Goal: Transaction & Acquisition: Subscribe to service/newsletter

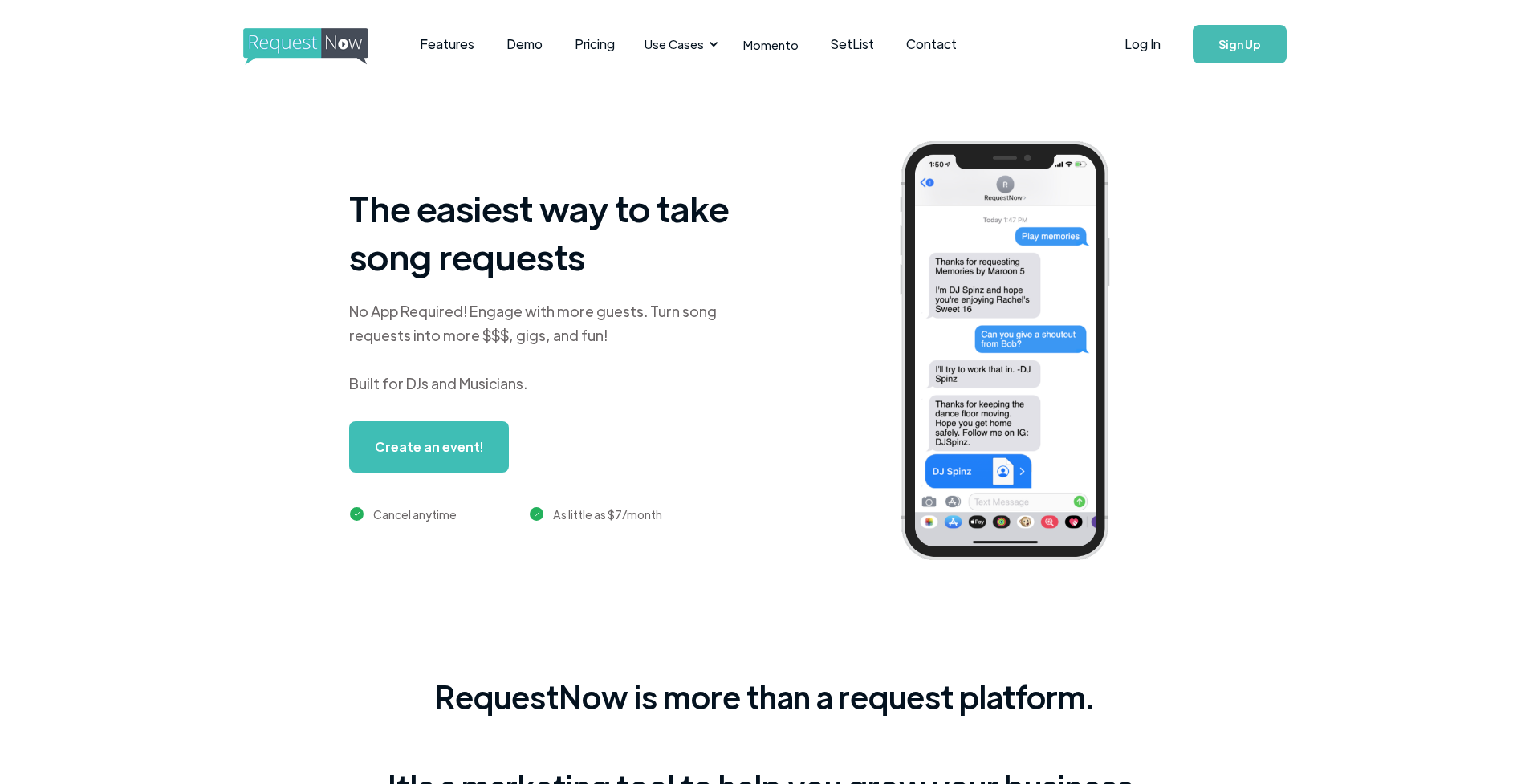
click at [1324, 187] on div "The easiest way to take song requests No App Required! Engage with more guests.…" at bounding box center [811, 363] width 1527 height 550
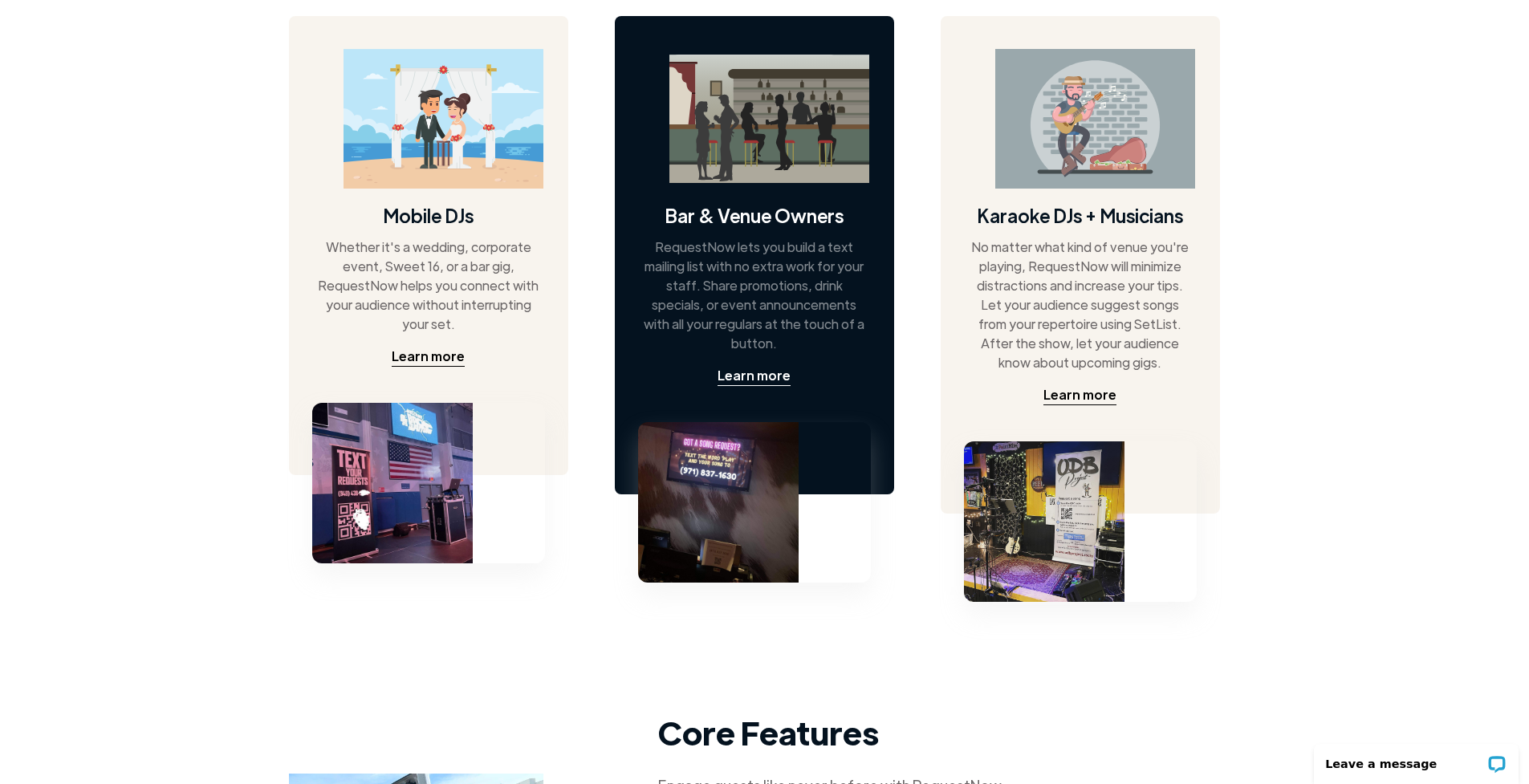
scroll to position [831, 10]
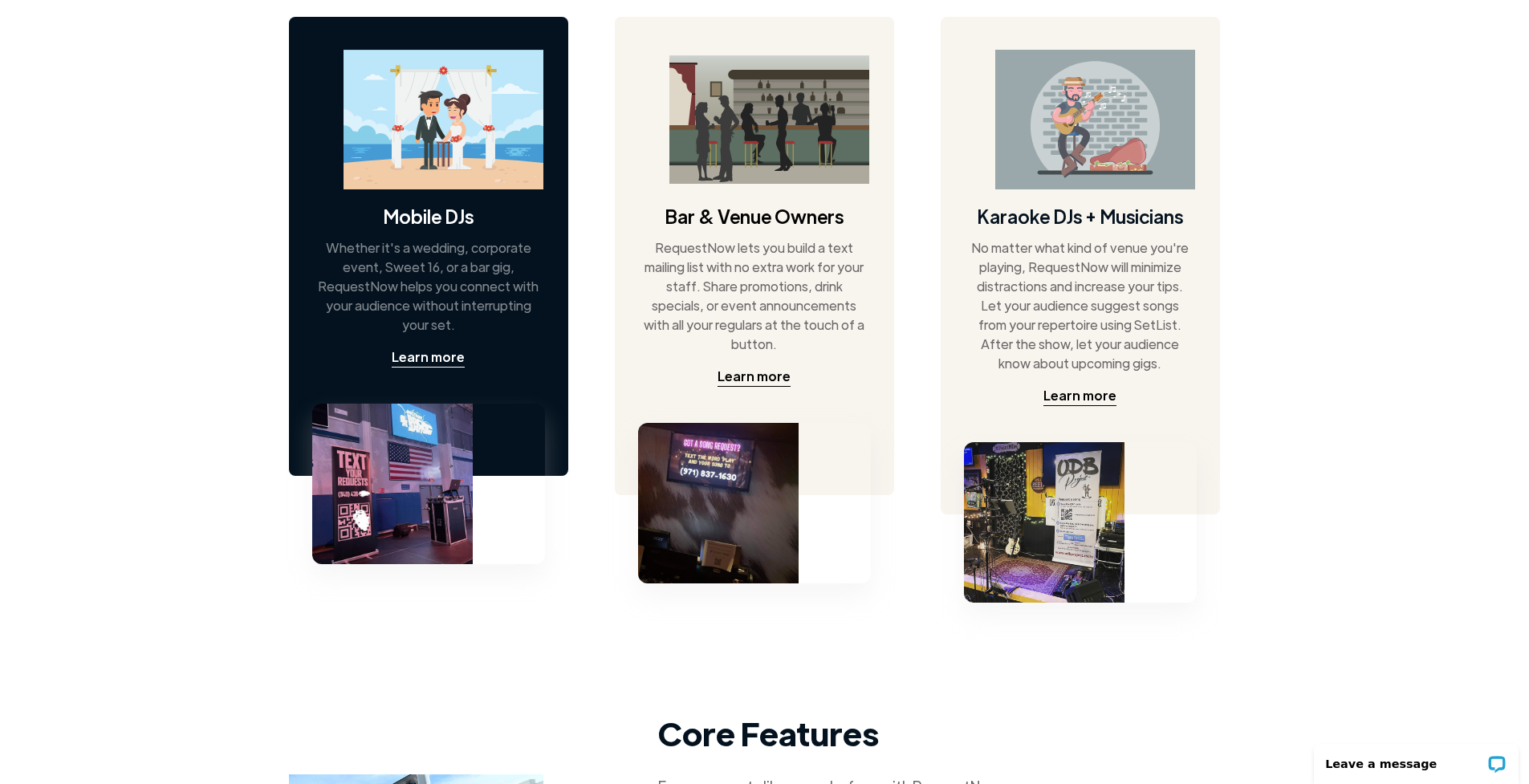
click at [448, 137] on img at bounding box center [443, 120] width 200 height 141
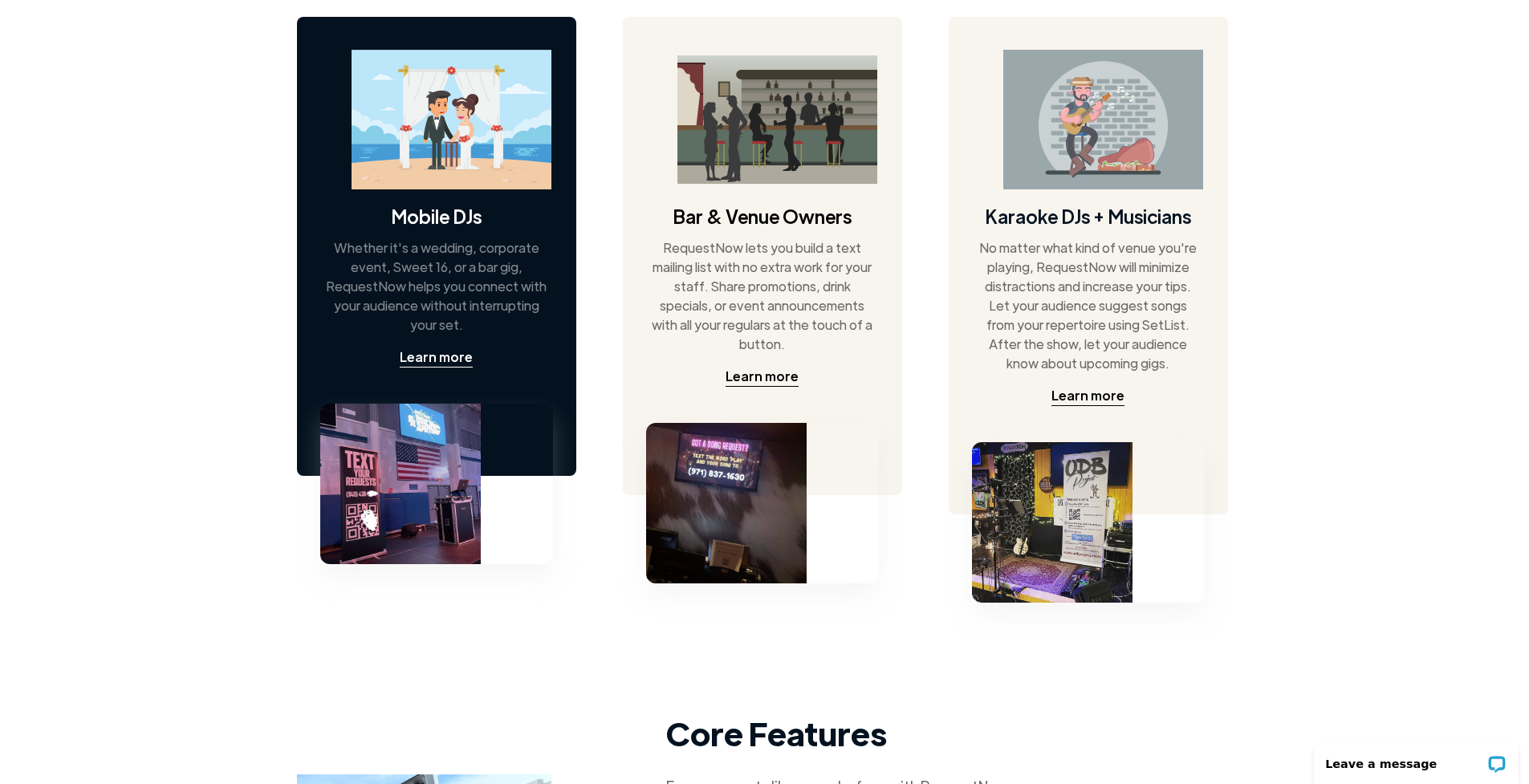
scroll to position [831, 3]
click at [446, 355] on div "Learn more" at bounding box center [435, 357] width 73 height 20
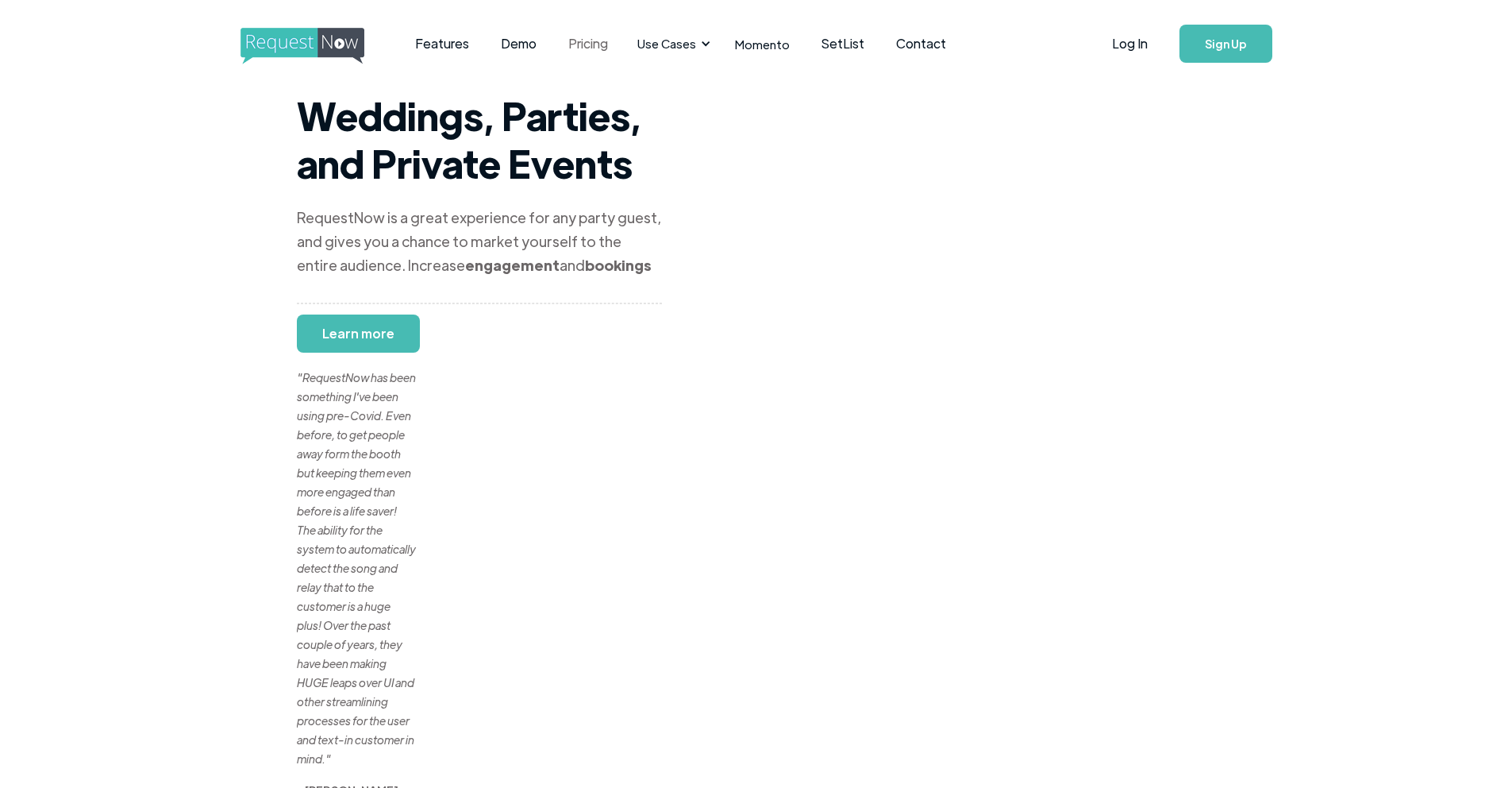
click at [583, 42] on link "Pricing" at bounding box center [588, 44] width 71 height 49
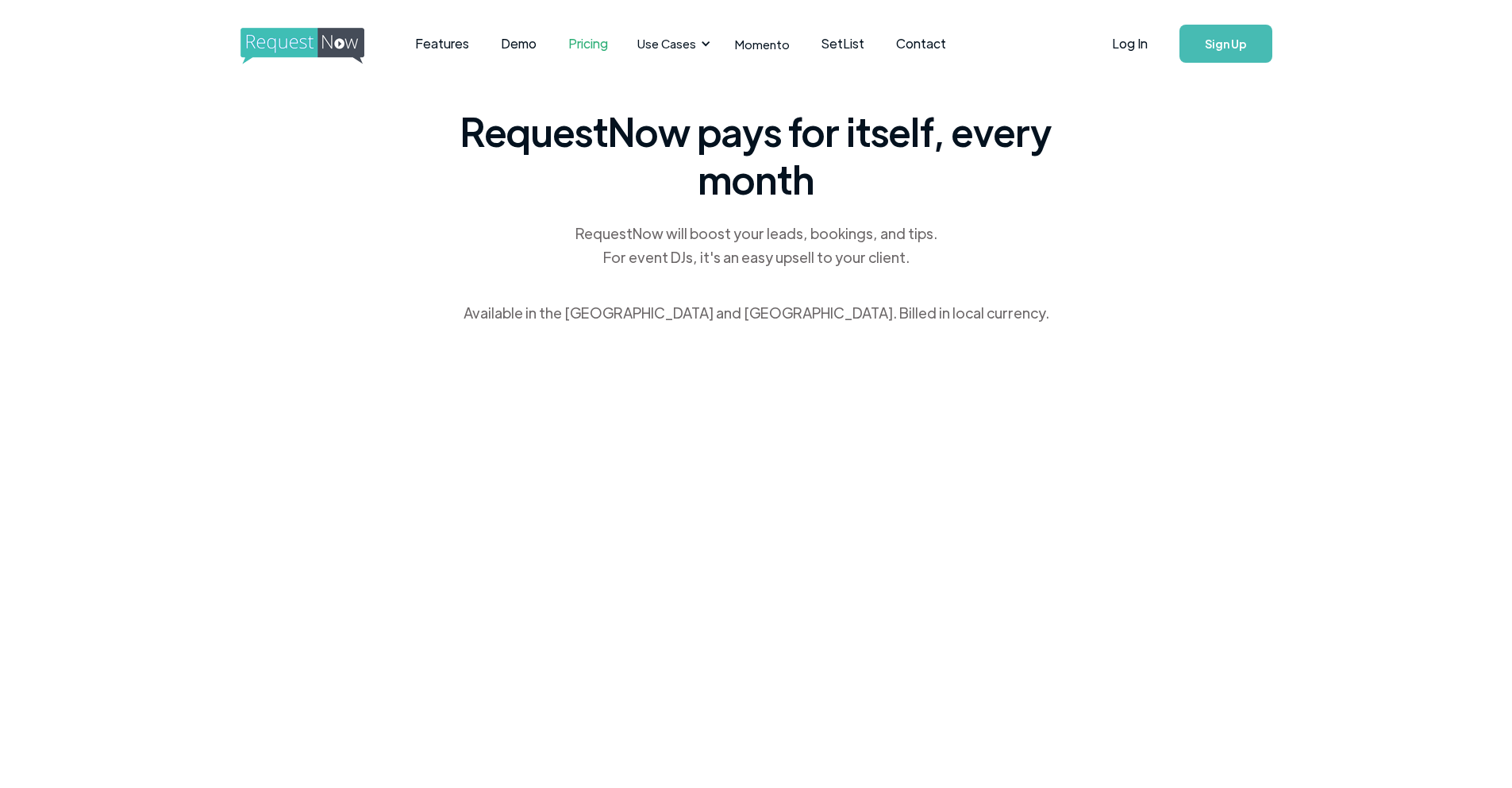
scroll to position [3, 0]
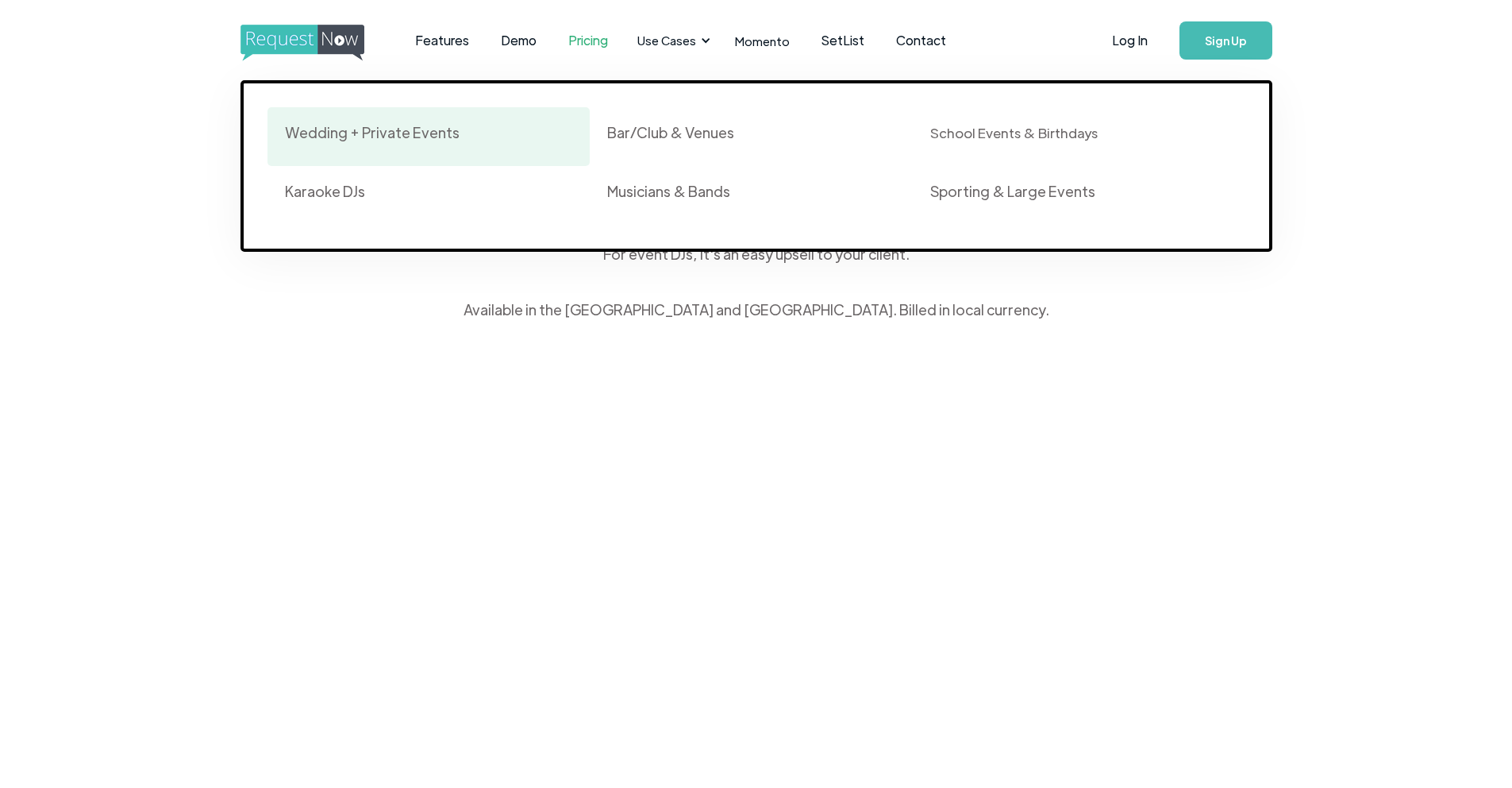
drag, startPoint x: 664, startPoint y: 45, endPoint x: 373, endPoint y: 137, distance: 305.2
click at [628, 65] on div "Use Cases Wedding + Private Events Karaoke DJs Bar/Club & Venues Musicians & Ba…" at bounding box center [672, 40] width 87 height 49
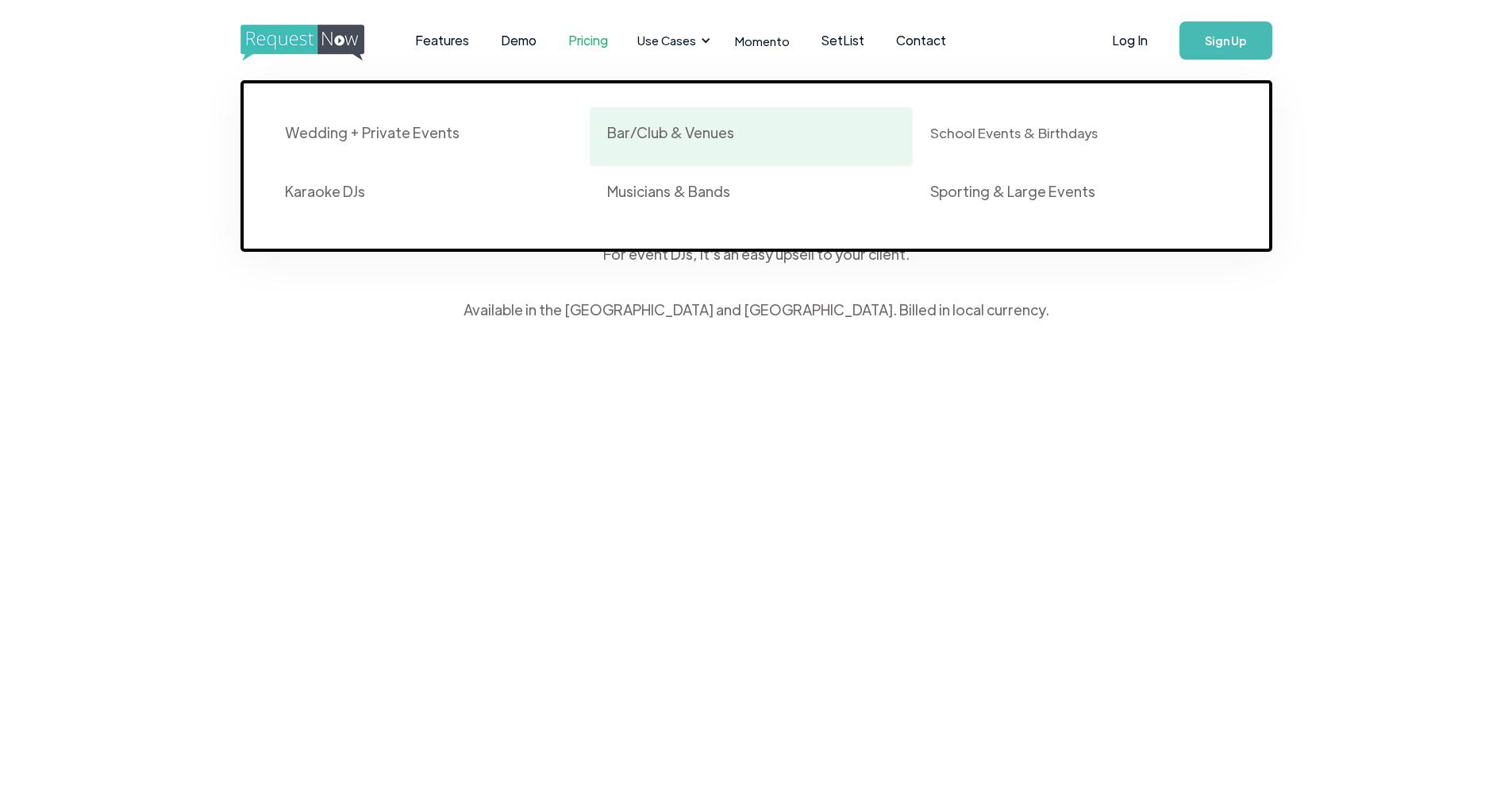
click at [625, 131] on div "Bar/Club & Venues" at bounding box center [671, 133] width 127 height 19
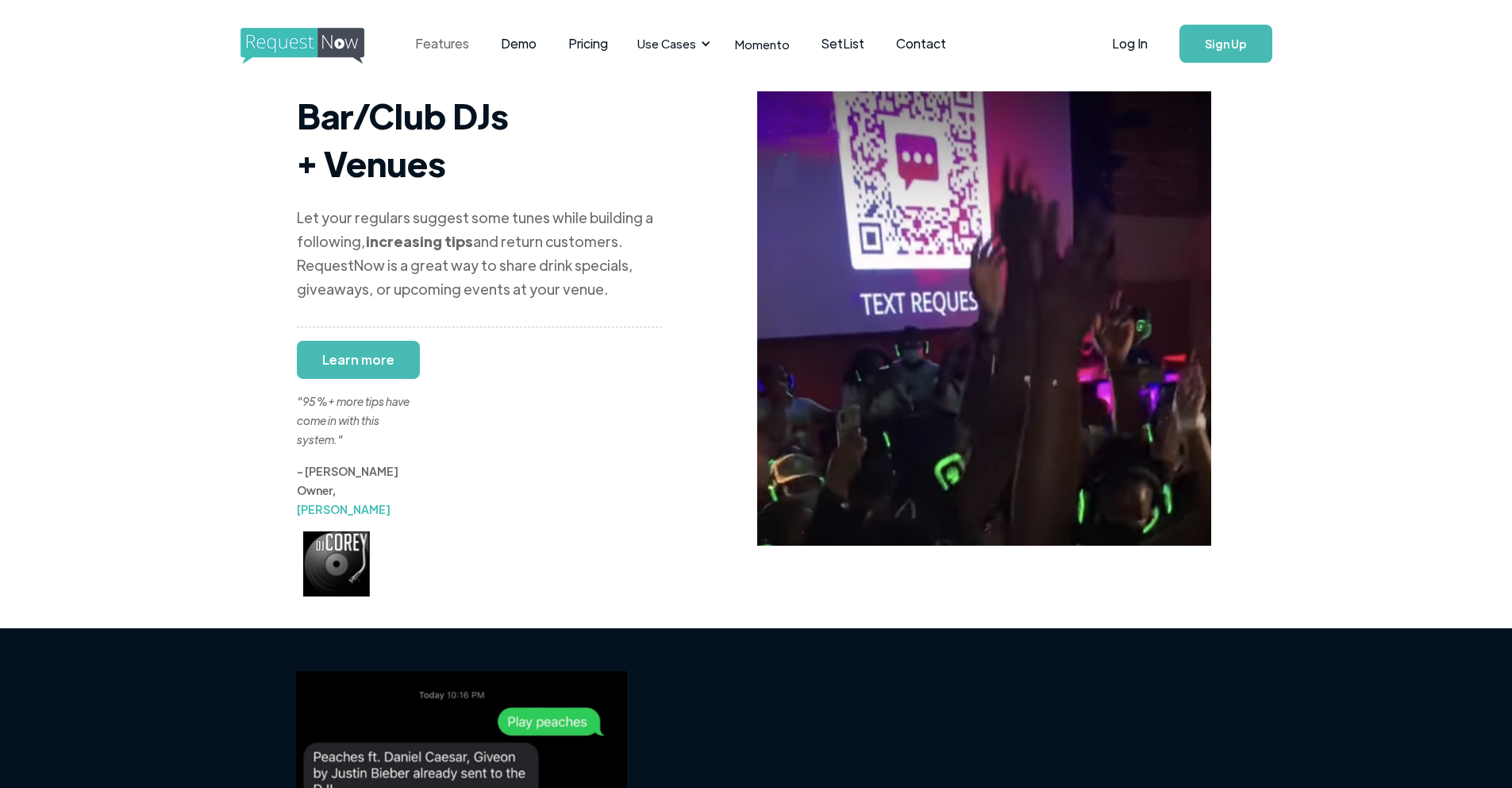
click at [446, 42] on link "Features" at bounding box center [442, 44] width 85 height 49
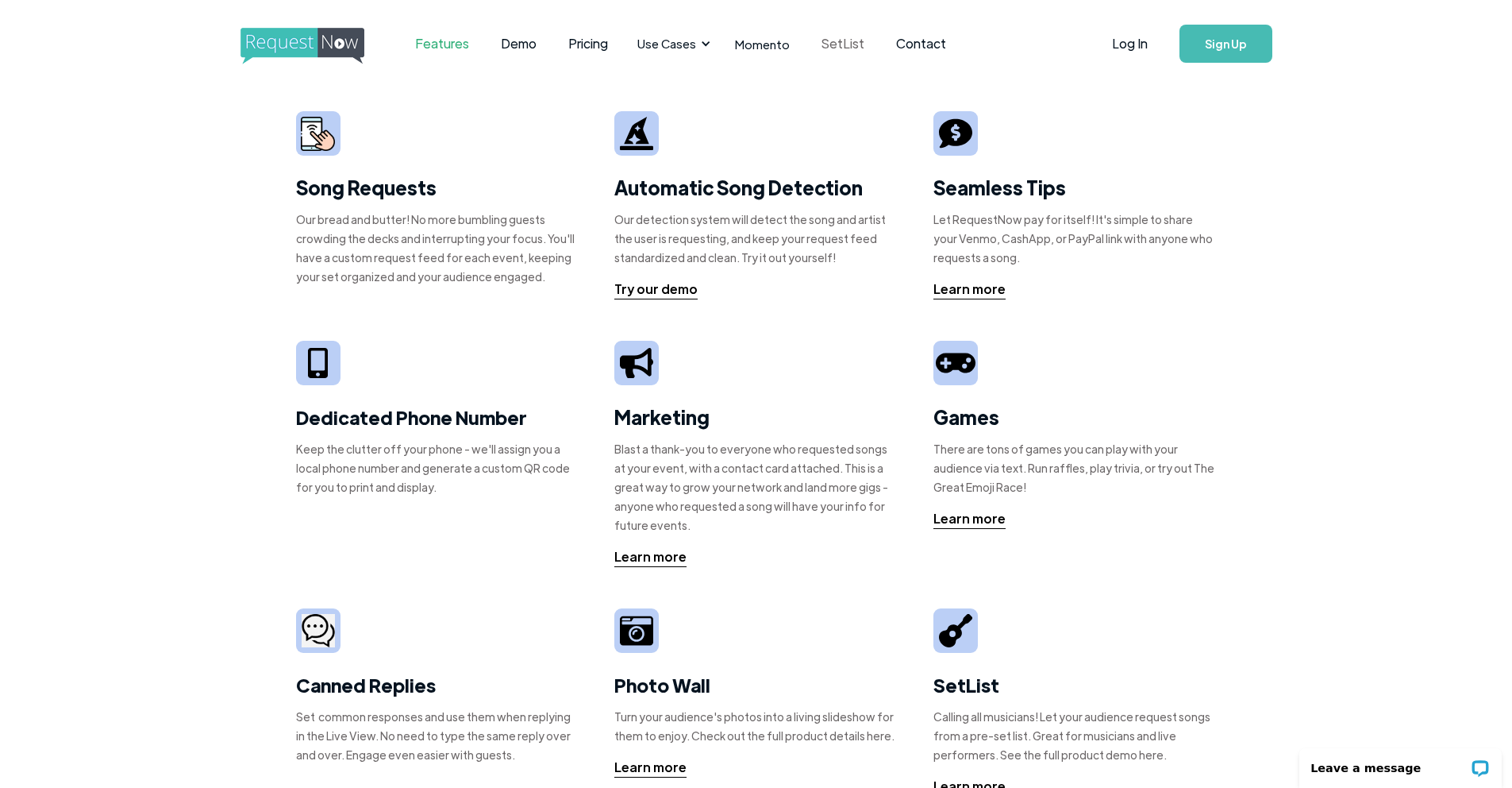
click at [846, 45] on link "SetList" at bounding box center [843, 44] width 74 height 49
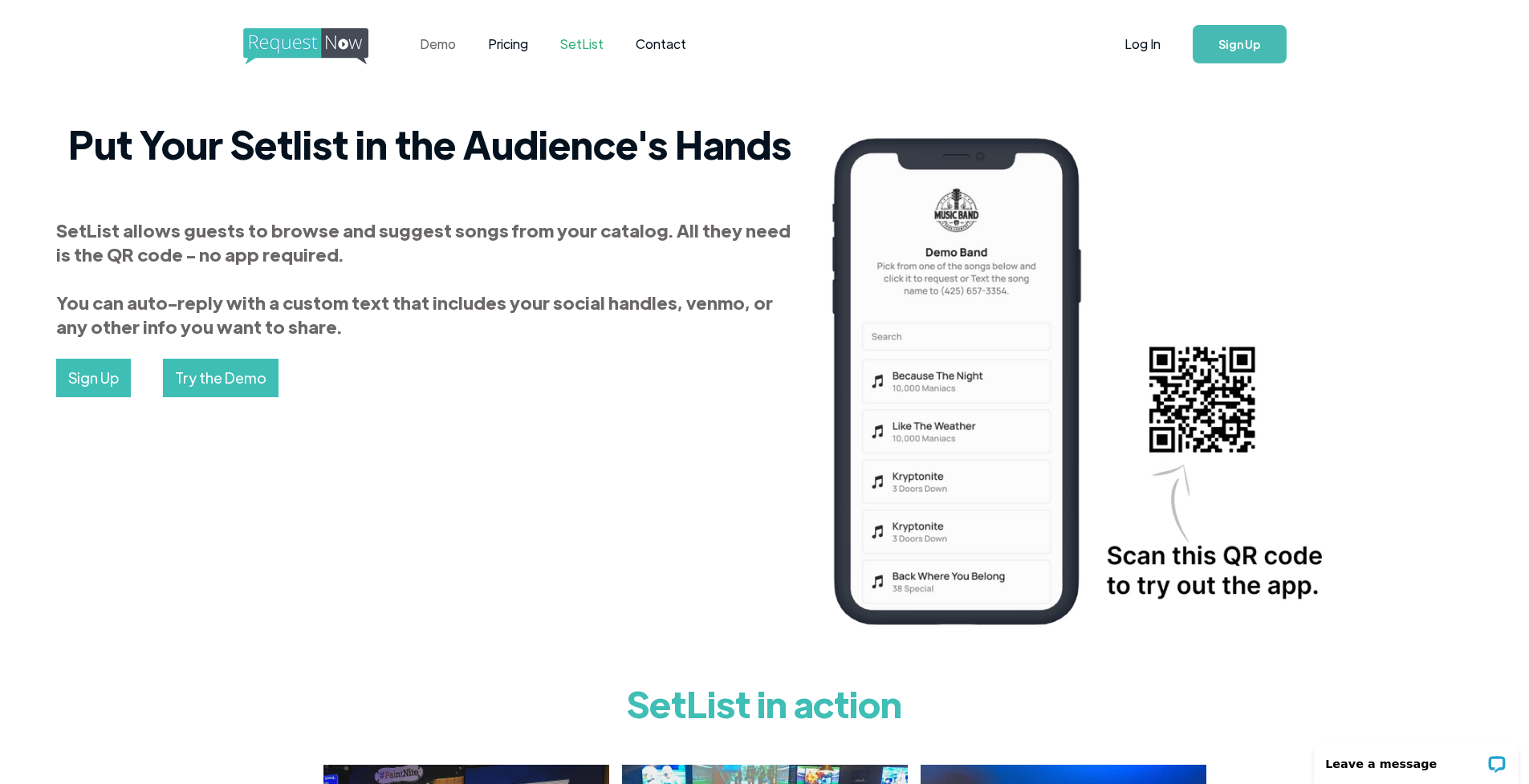
click at [435, 50] on link "Demo" at bounding box center [438, 44] width 68 height 50
click at [317, 47] on img "home" at bounding box center [320, 46] width 155 height 37
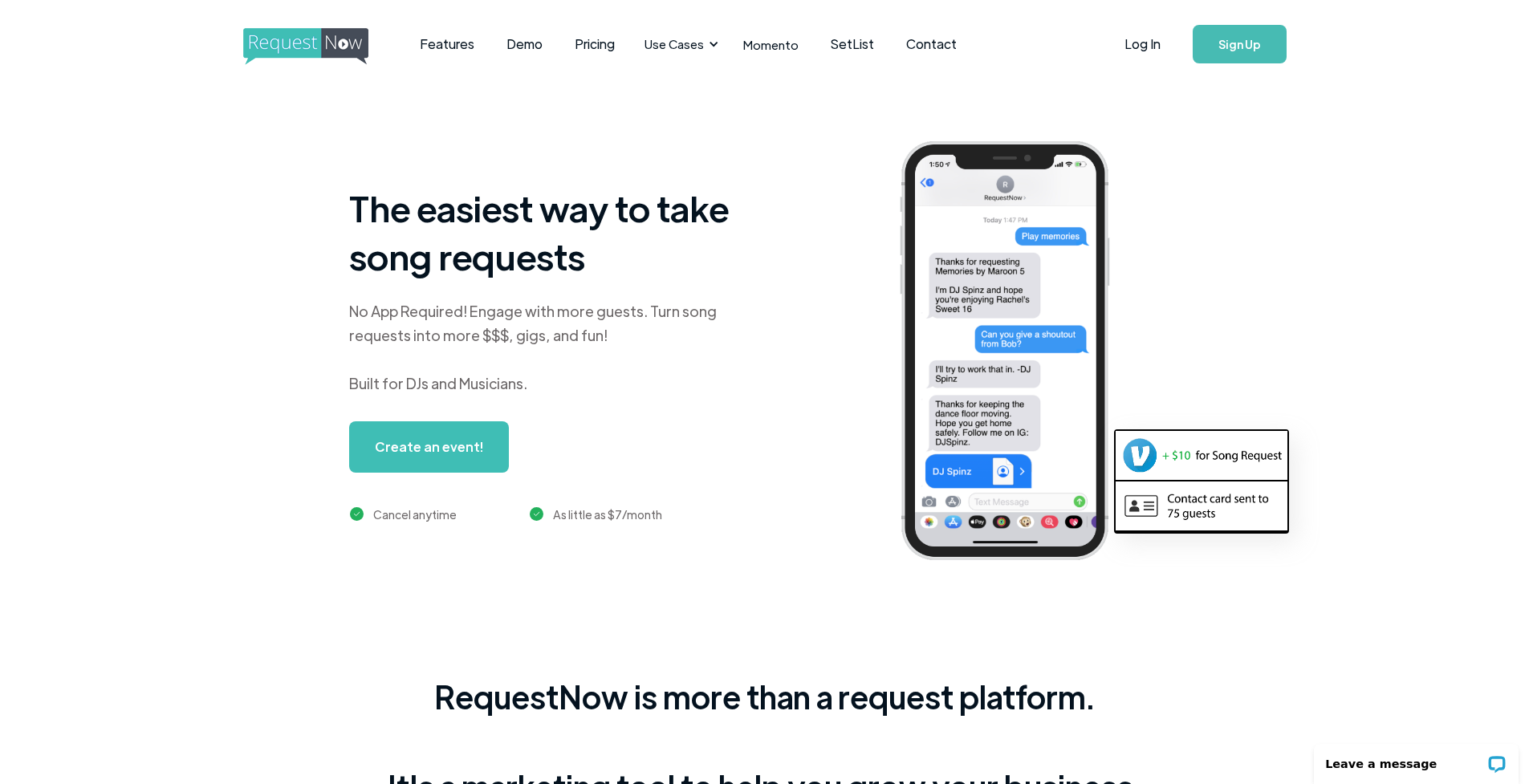
click at [1229, 47] on link "Sign Up" at bounding box center [1240, 44] width 94 height 38
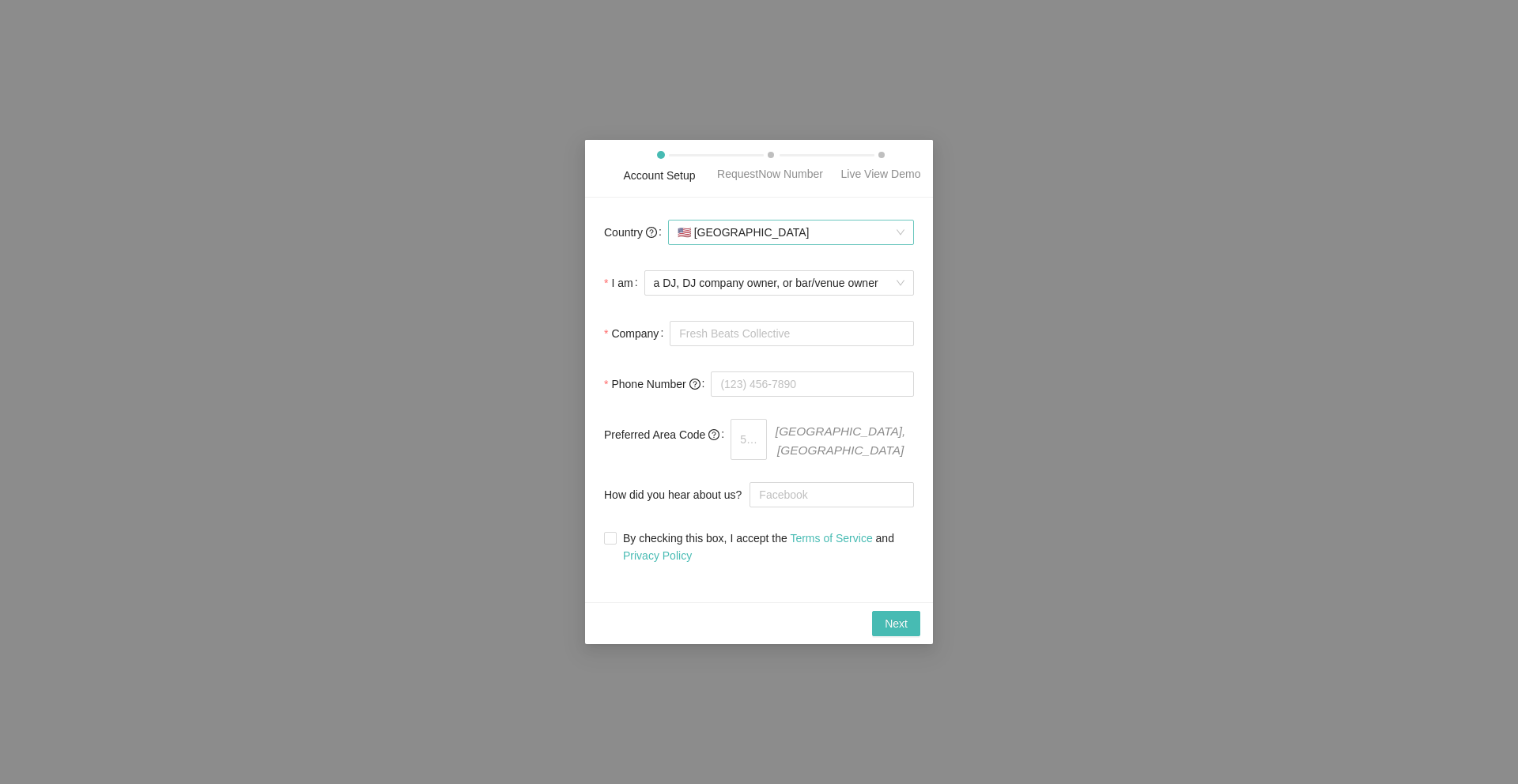
click at [771, 244] on span "🇺🇸 United States" at bounding box center [791, 233] width 227 height 24
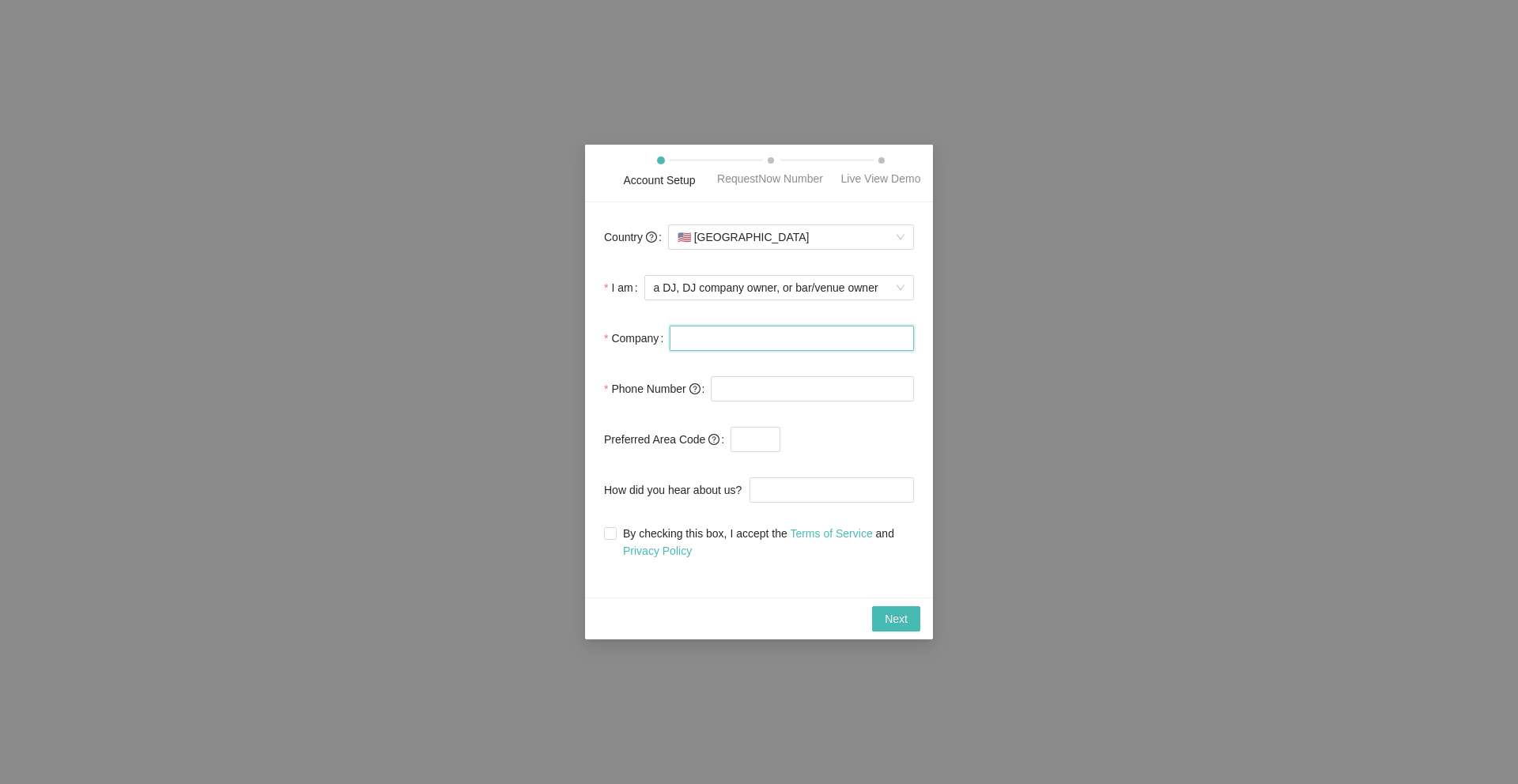
click at [720, 348] on input "Company" at bounding box center [792, 338] width 244 height 25
type input "djmk1djklaus"
click at [756, 402] on input "tel" at bounding box center [812, 388] width 203 height 25
click at [727, 398] on input "015225455041" at bounding box center [812, 388] width 203 height 25
type input "+49 1522 5455041"
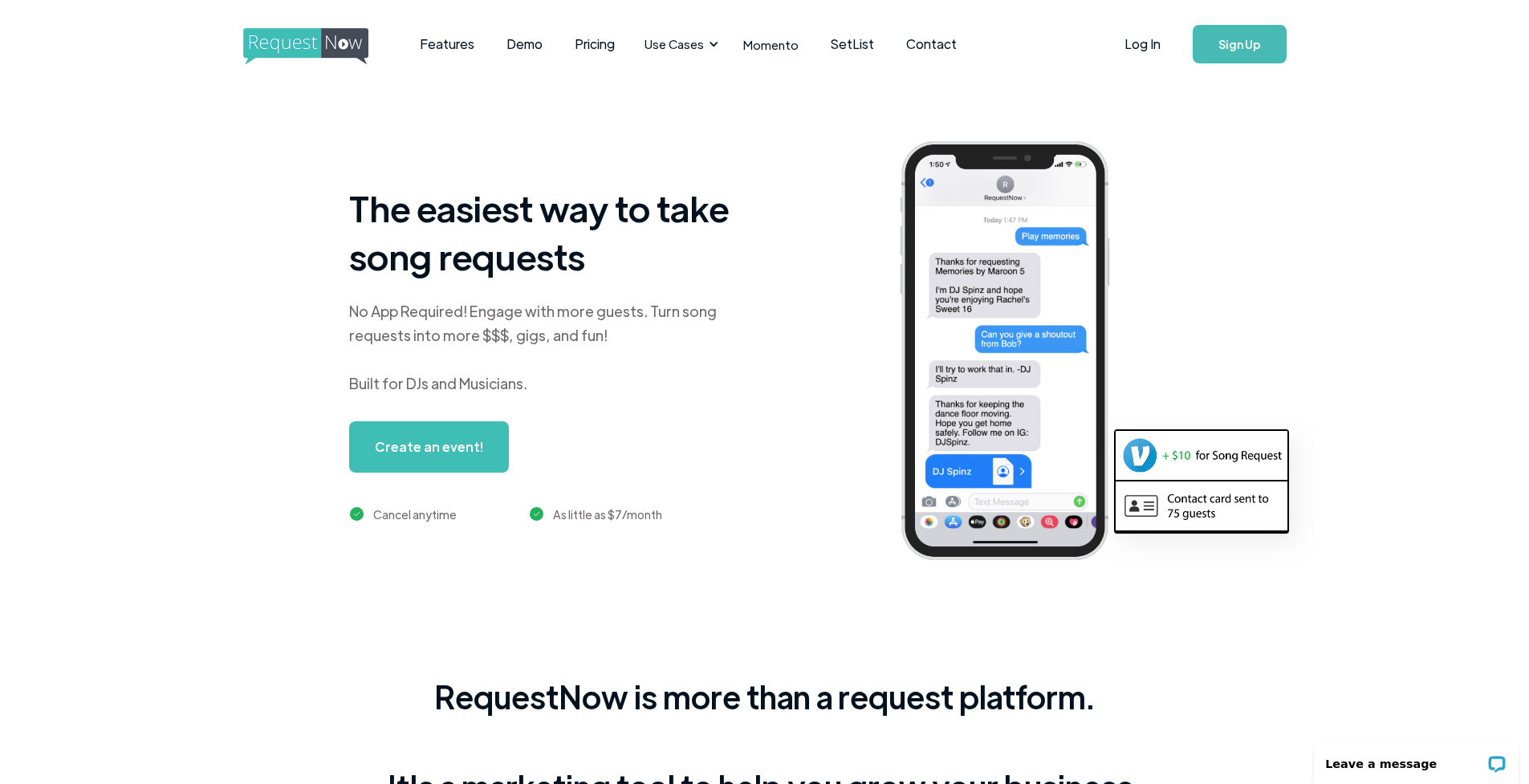
click at [474, 449] on link "Create an event!" at bounding box center [429, 446] width 159 height 52
